Goal: Check status

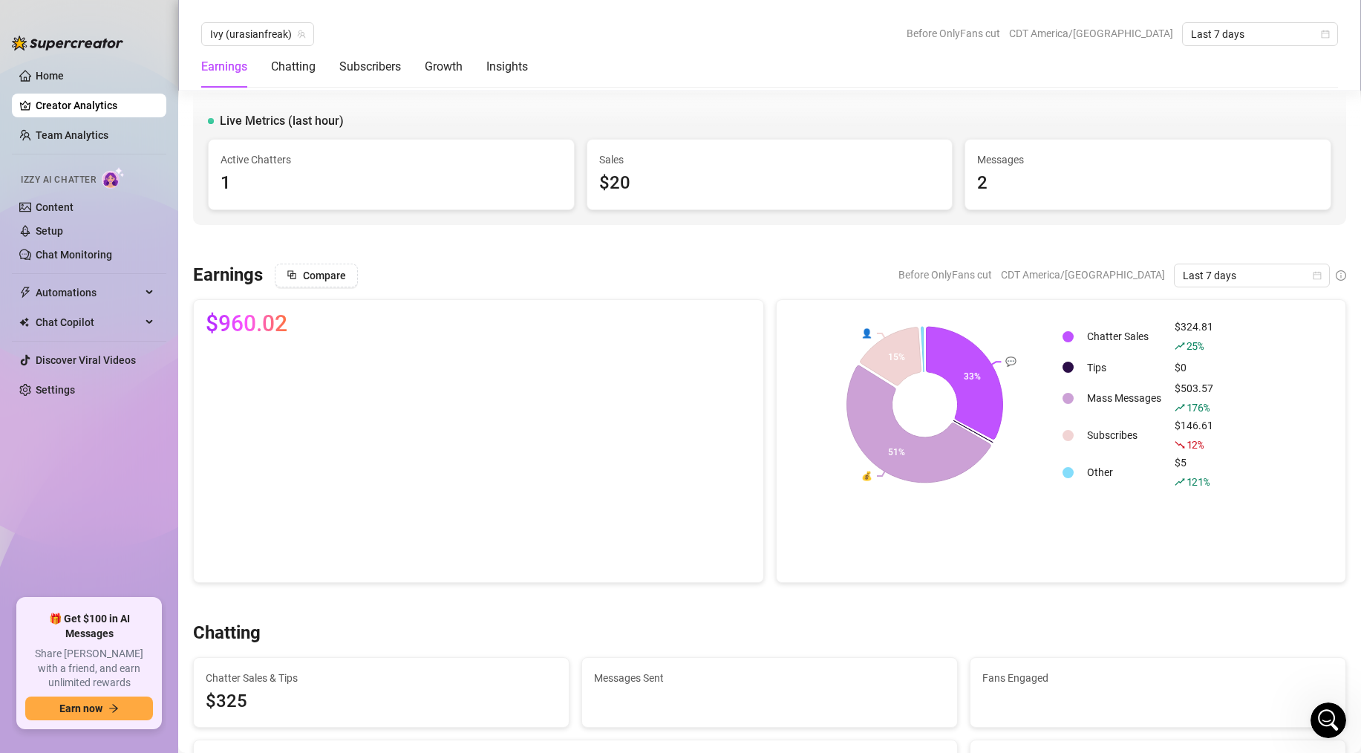
scroll to position [2516, 0]
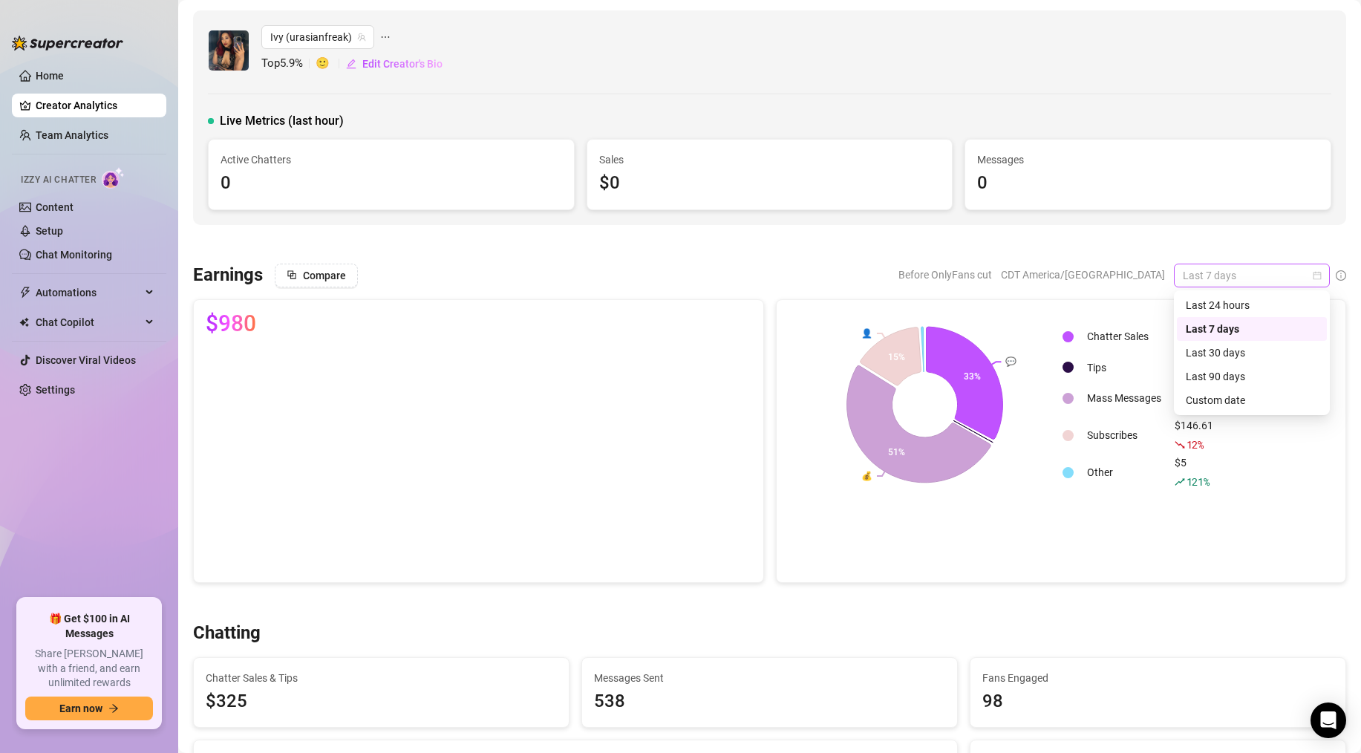
click at [1221, 268] on span "Last 7 days" at bounding box center [1252, 275] width 138 height 22
click at [1224, 299] on div "Last 24 hours" at bounding box center [1252, 305] width 132 height 16
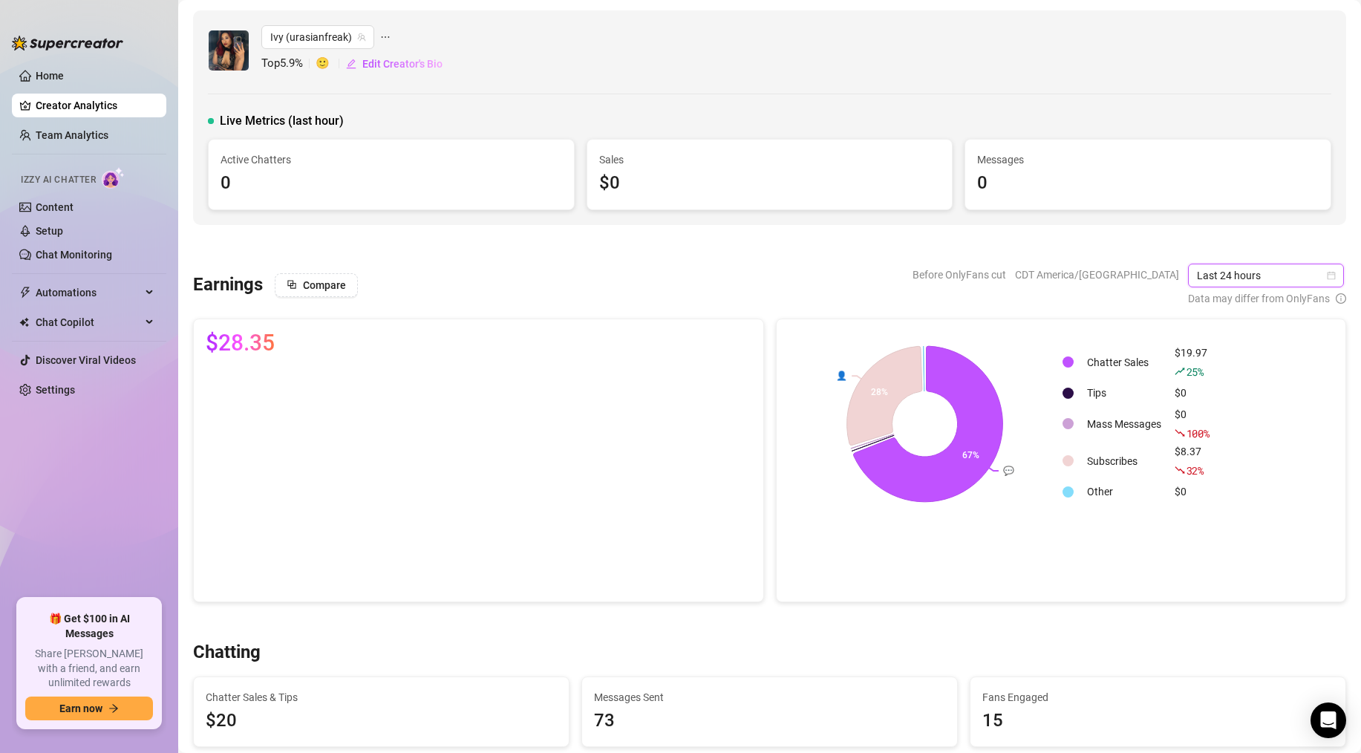
click at [1225, 275] on span "Last 24 hours" at bounding box center [1266, 275] width 138 height 22
click at [1218, 324] on div "Last 7 days" at bounding box center [1267, 329] width 132 height 16
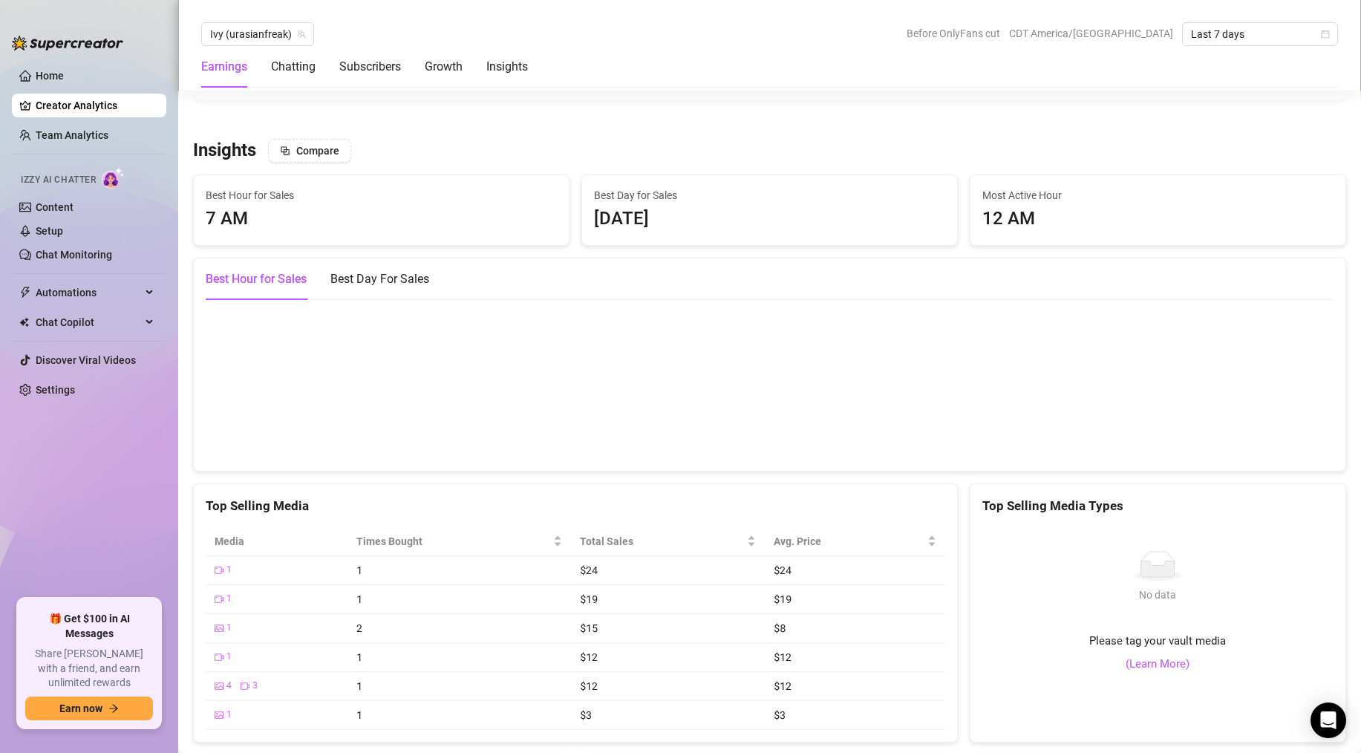
scroll to position [2582, 0]
